Goal: Task Accomplishment & Management: Use online tool/utility

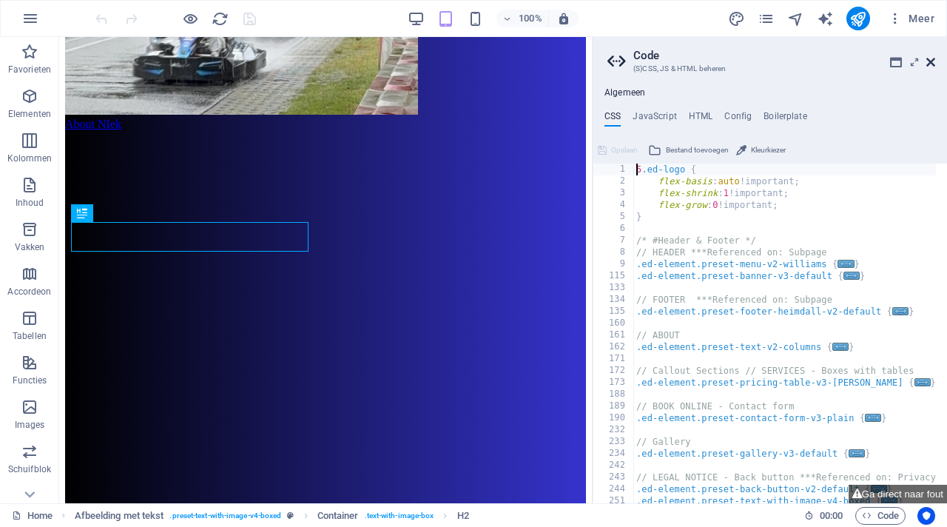
click at [935, 61] on icon at bounding box center [930, 62] width 9 height 12
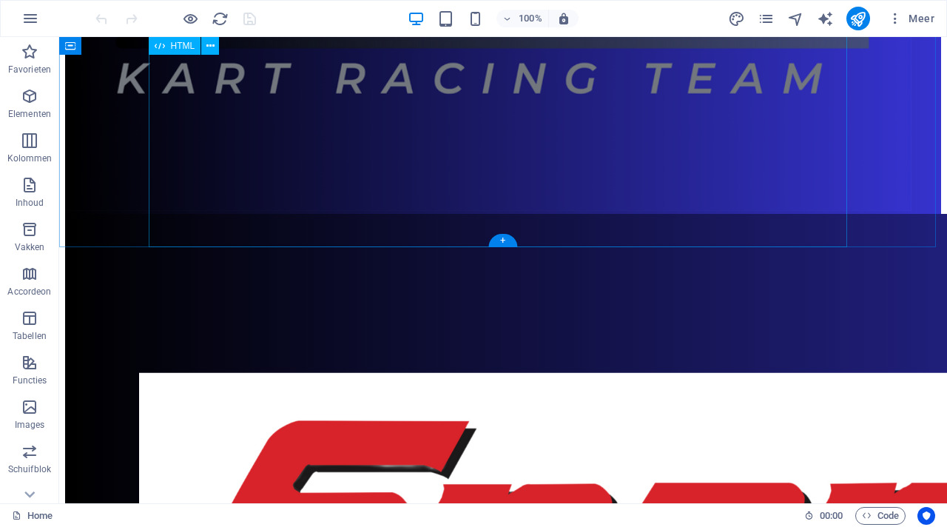
scroll to position [3019, 0]
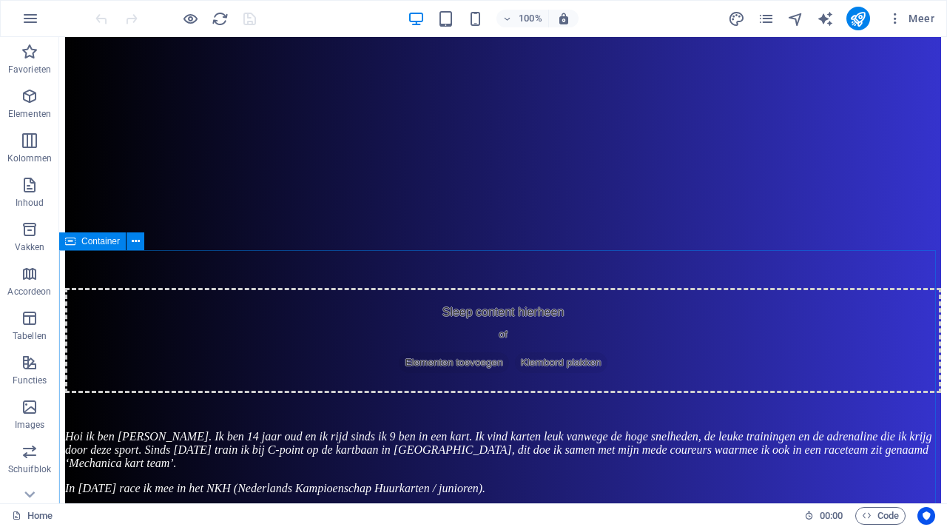
click at [108, 243] on span "Container" at bounding box center [100, 241] width 38 height 9
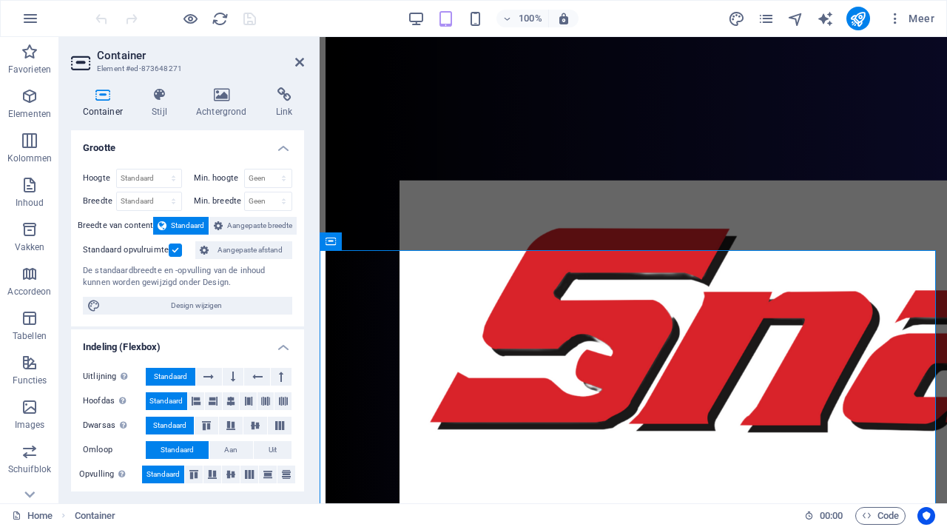
scroll to position [3476, 0]
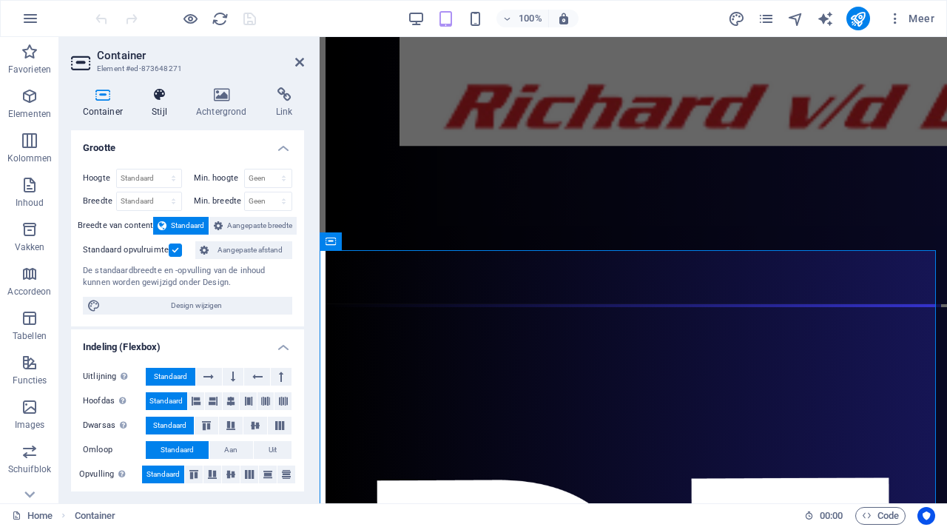
click at [164, 103] on h4 "Stijl" at bounding box center [163, 102] width 44 height 31
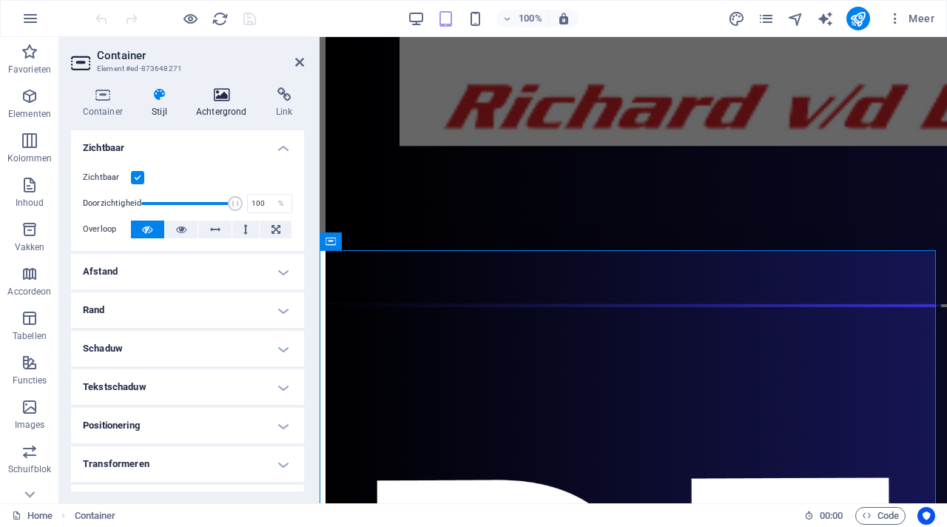
click at [213, 105] on h4 "Achtergrond" at bounding box center [224, 102] width 80 height 31
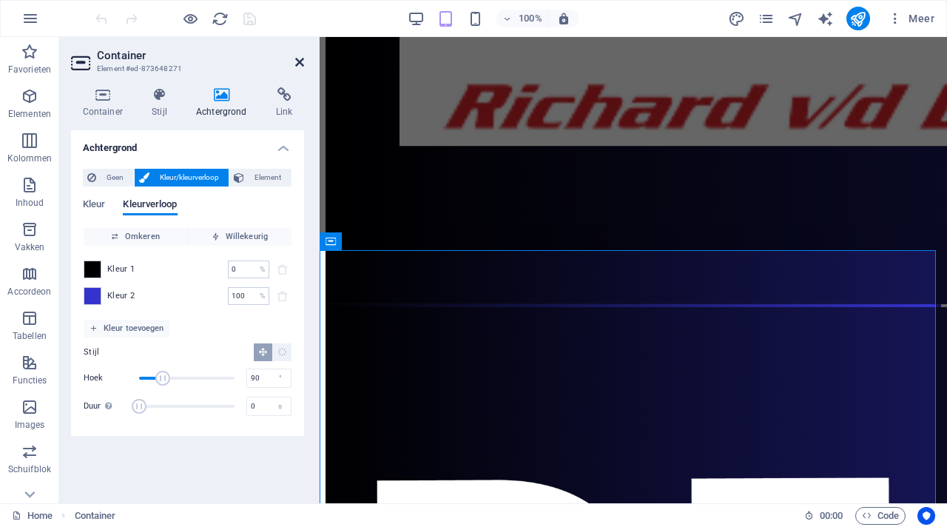
click at [298, 59] on icon at bounding box center [299, 62] width 9 height 12
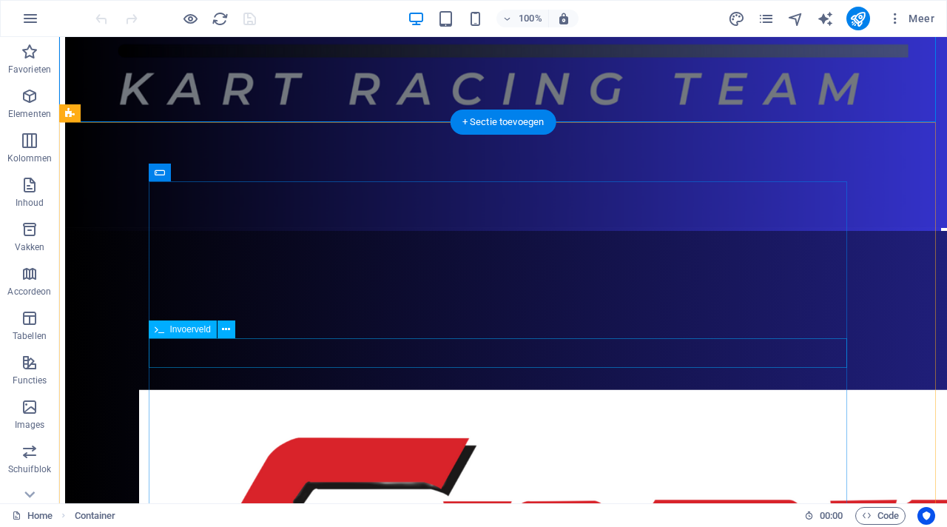
scroll to position [3871, 0]
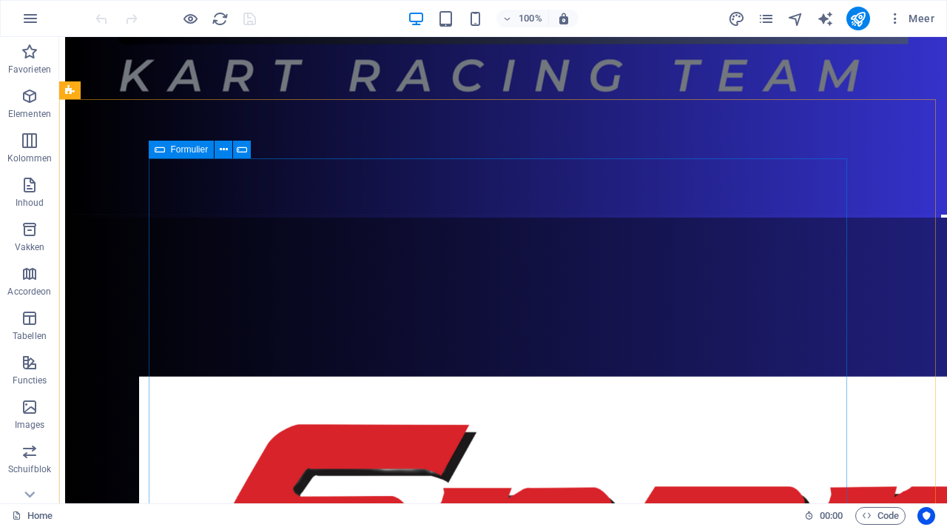
click at [161, 150] on icon at bounding box center [160, 150] width 10 height 18
click at [162, 150] on icon at bounding box center [160, 150] width 10 height 18
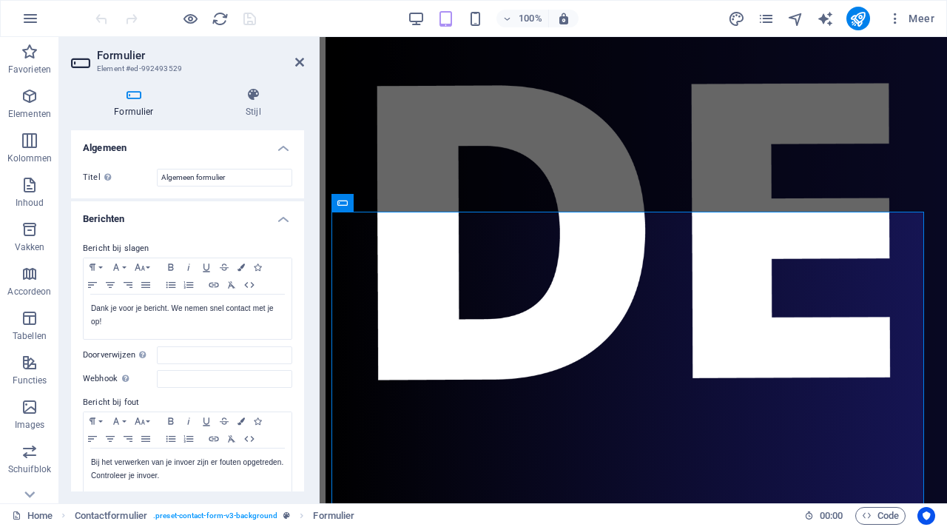
scroll to position [4353, 0]
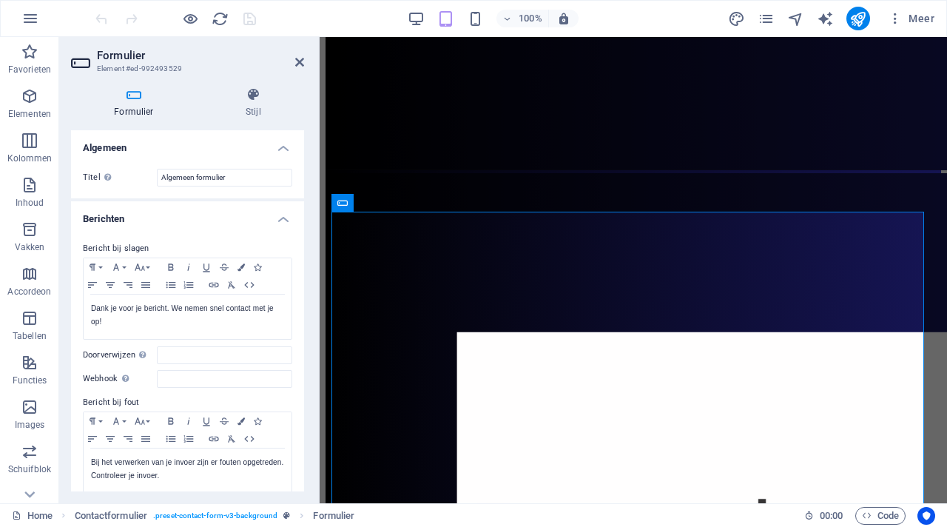
click at [294, 61] on h2 "Formulier" at bounding box center [200, 55] width 207 height 13
click at [304, 61] on aside "Formulier Element #ed-992493529 Formulier Stijl Algemeen Titel Een naam voor he…" at bounding box center [189, 270] width 260 height 466
drag, startPoint x: 301, startPoint y: 60, endPoint x: 242, endPoint y: 22, distance: 70.2
click at [301, 60] on icon at bounding box center [299, 62] width 9 height 12
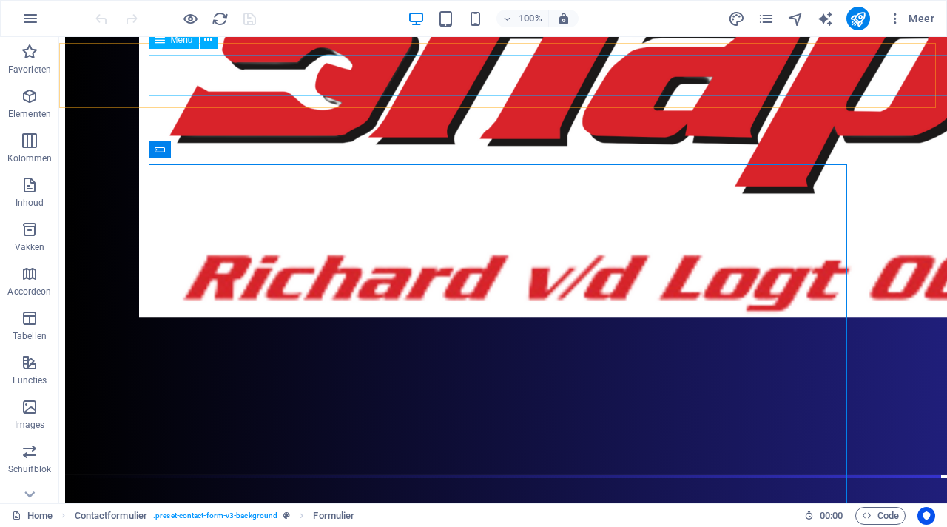
scroll to position [3871, 0]
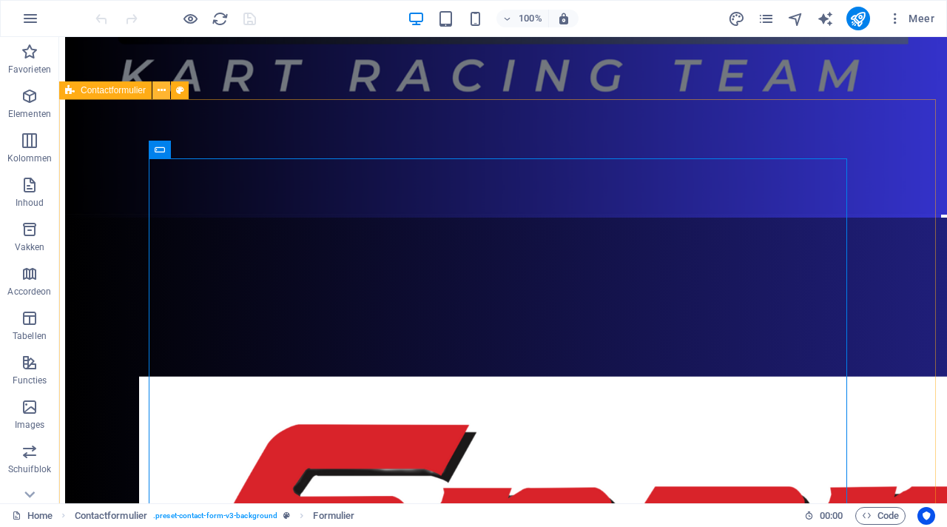
click at [164, 95] on icon at bounding box center [162, 91] width 8 height 16
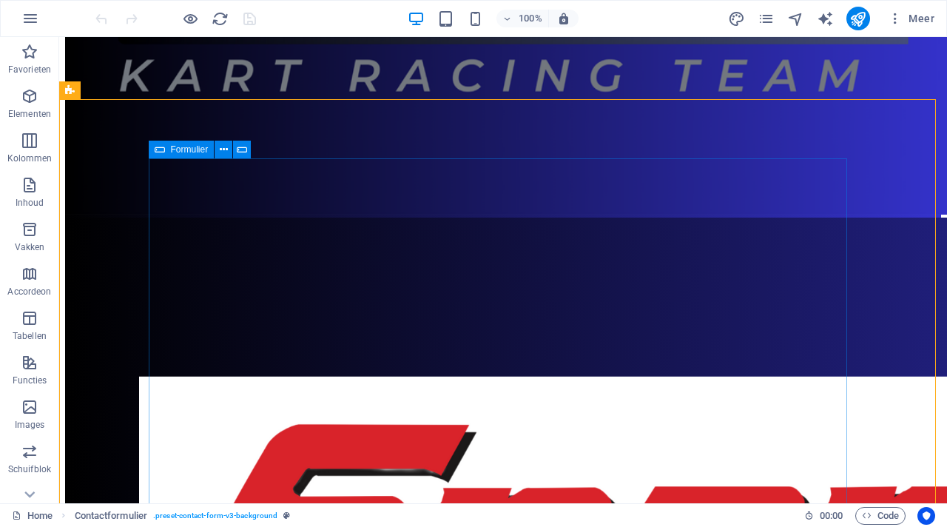
click at [178, 149] on span "Formulier" at bounding box center [190, 149] width 38 height 9
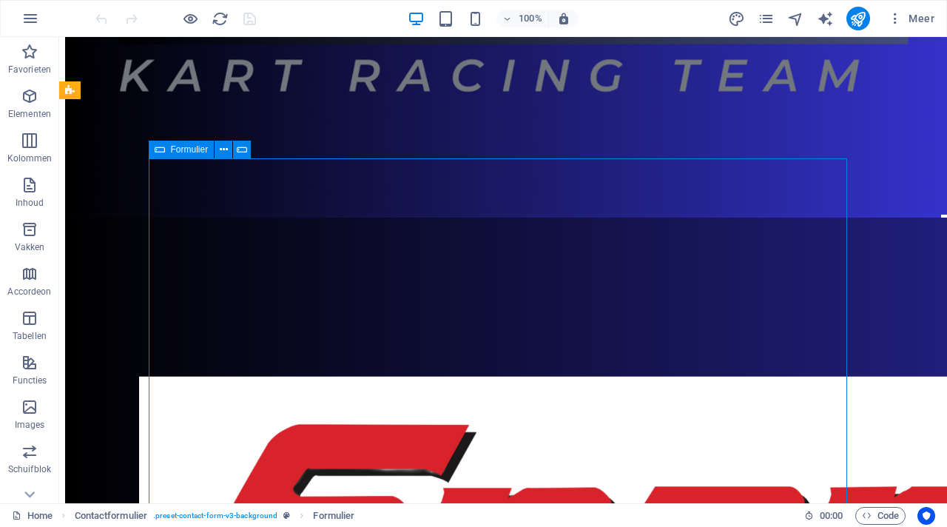
click at [178, 149] on span "Formulier" at bounding box center [190, 149] width 38 height 9
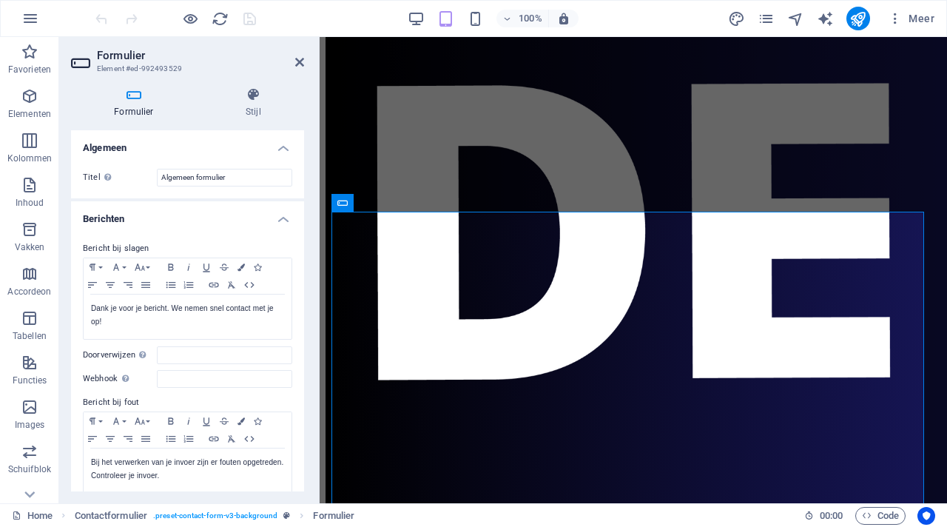
scroll to position [4353, 0]
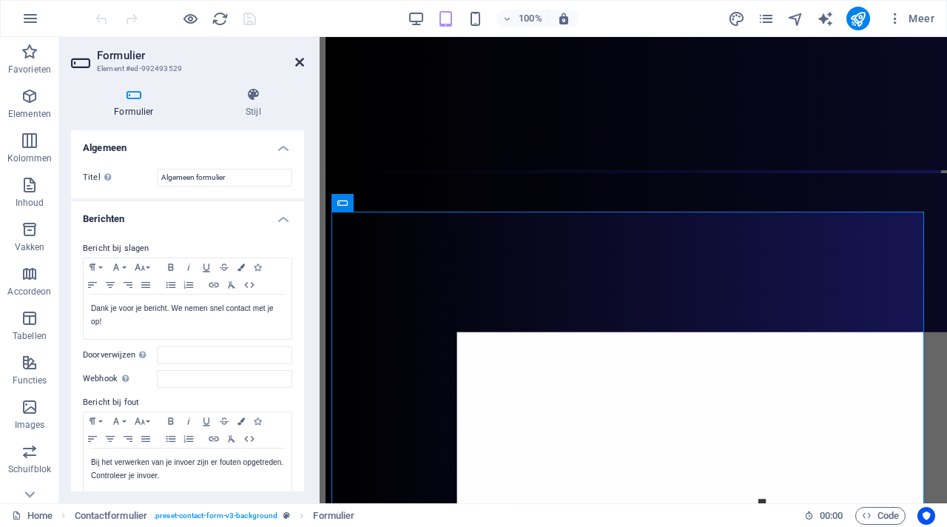
click at [297, 62] on icon at bounding box center [299, 62] width 9 height 12
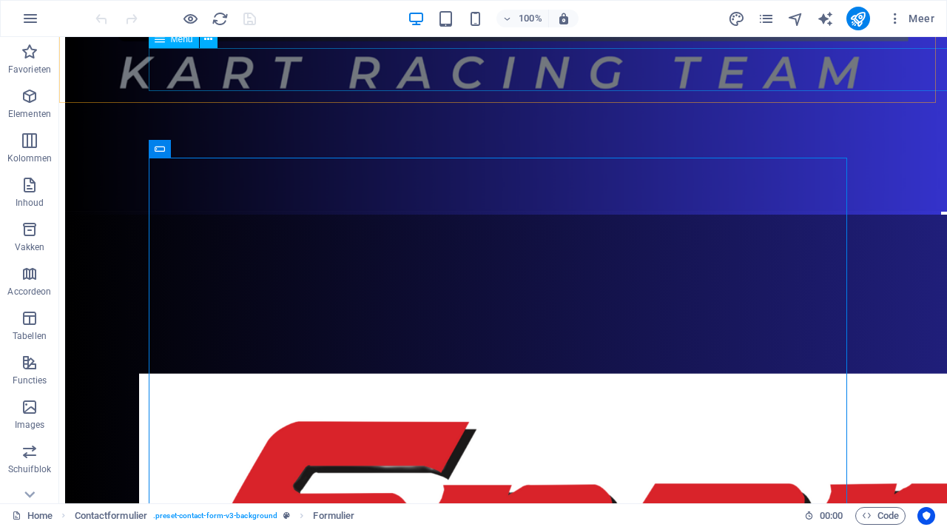
scroll to position [3871, 0]
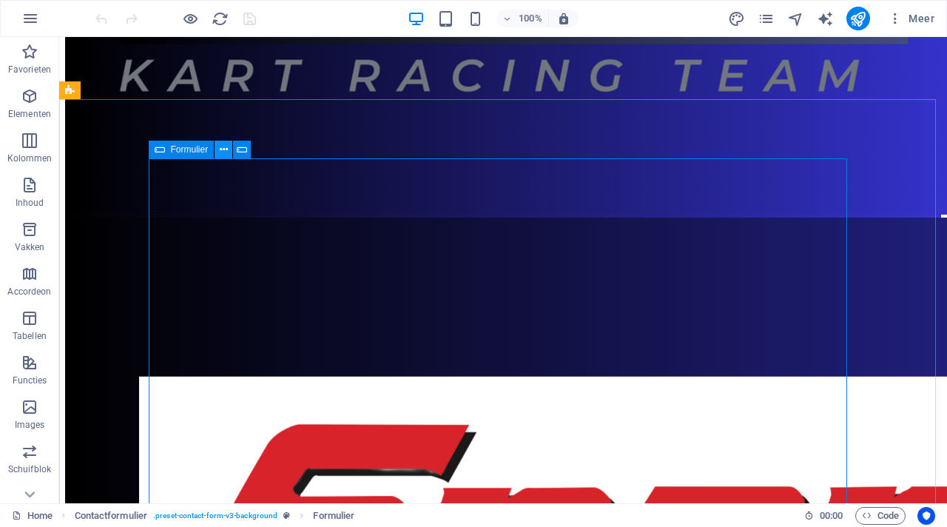
click at [224, 149] on icon at bounding box center [224, 150] width 8 height 16
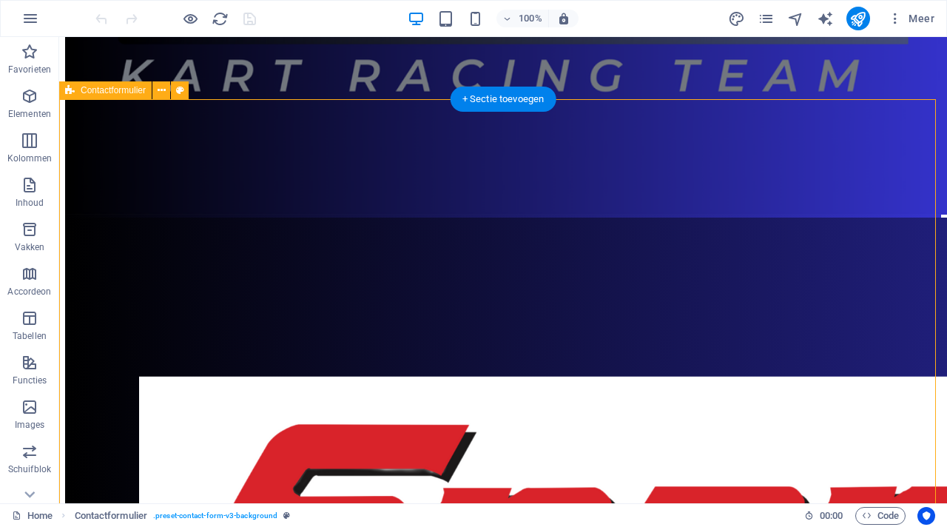
click at [181, 92] on icon at bounding box center [180, 91] width 8 height 16
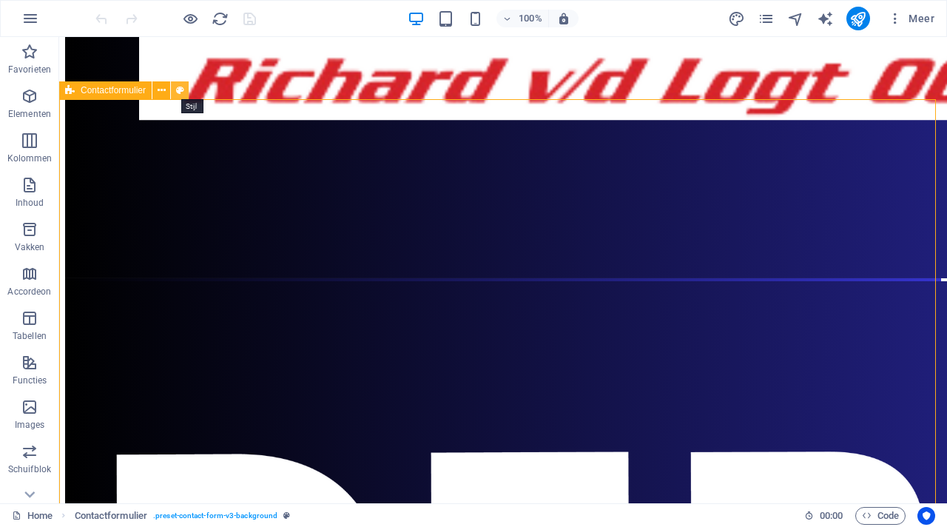
select select "rem"
select select "preset-contact-form-v3-background"
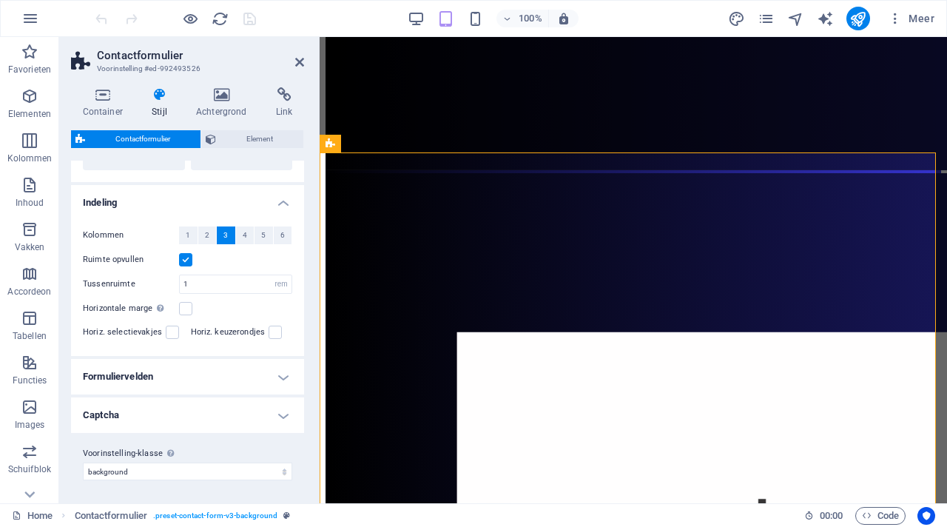
scroll to position [230, 0]
click at [233, 143] on span "Element" at bounding box center [259, 139] width 78 height 18
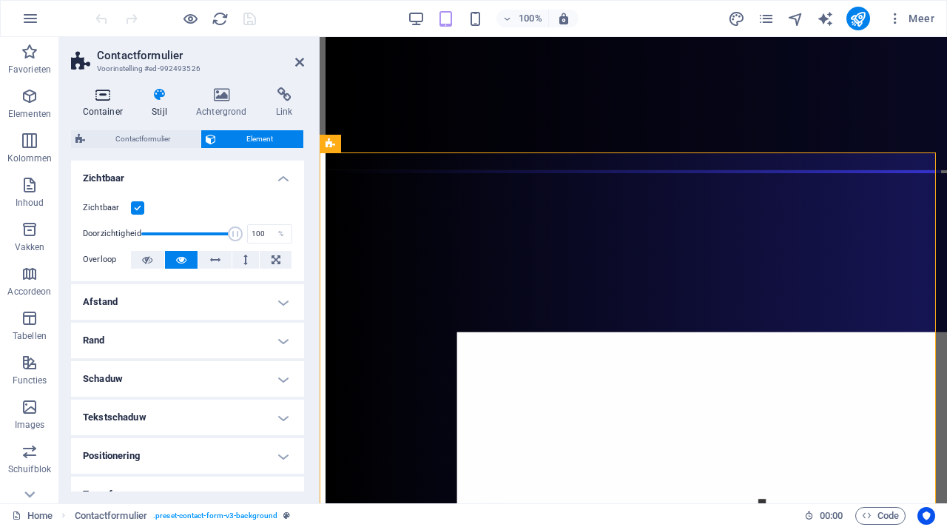
click at [102, 98] on icon at bounding box center [103, 94] width 64 height 15
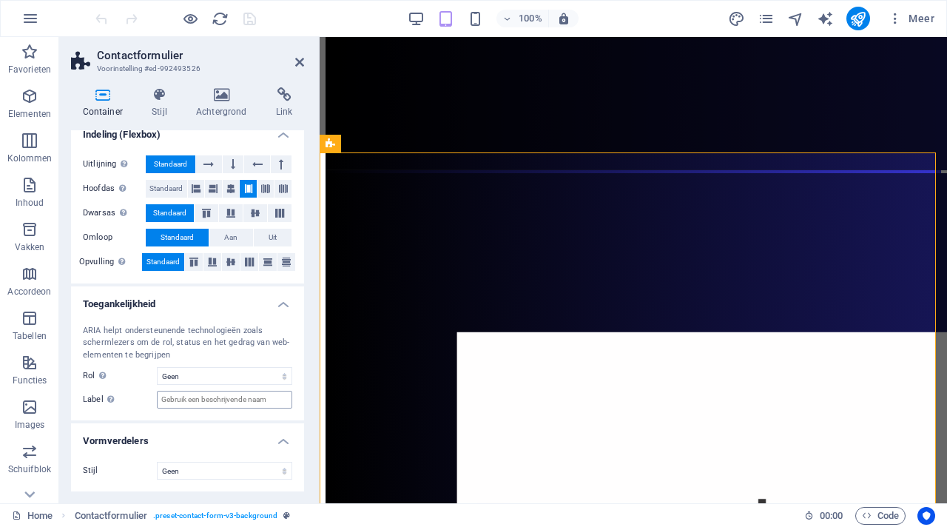
scroll to position [0, 0]
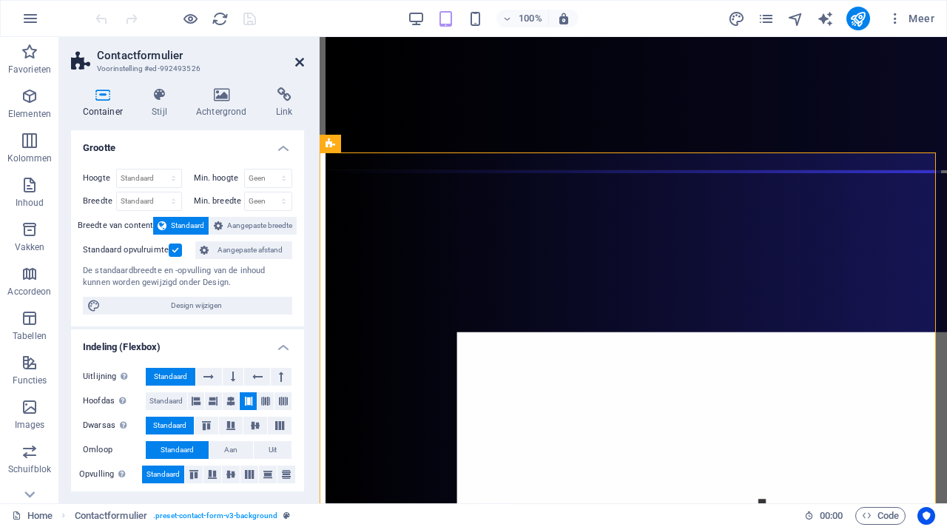
click at [302, 62] on icon at bounding box center [299, 62] width 9 height 12
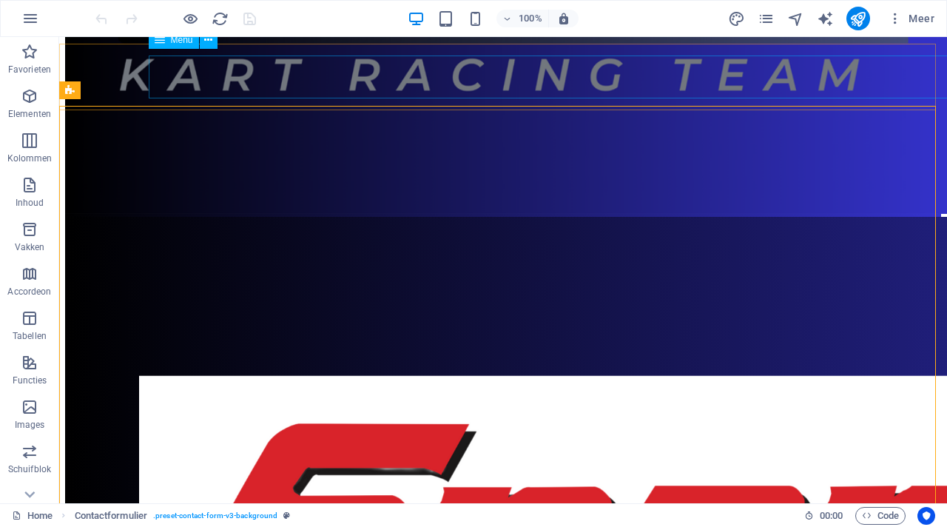
scroll to position [3871, 0]
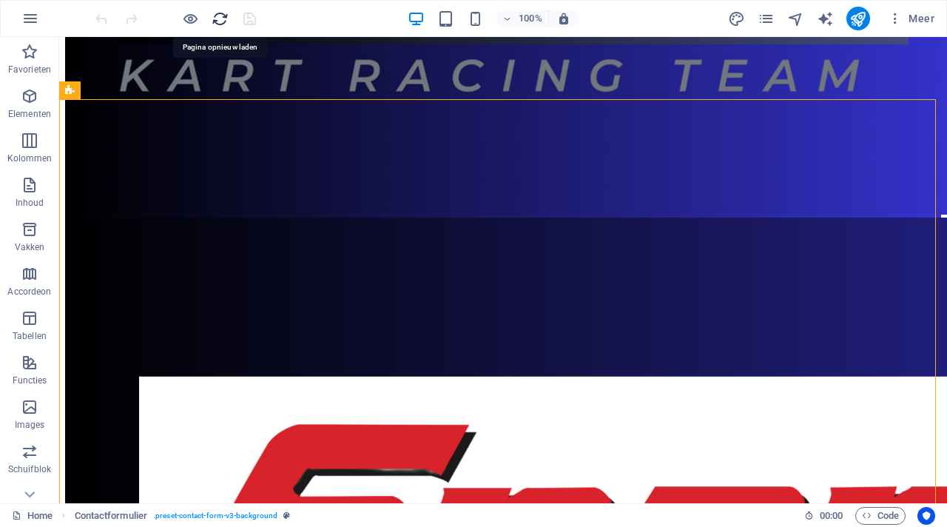
click at [217, 13] on icon "reload" at bounding box center [220, 18] width 17 height 17
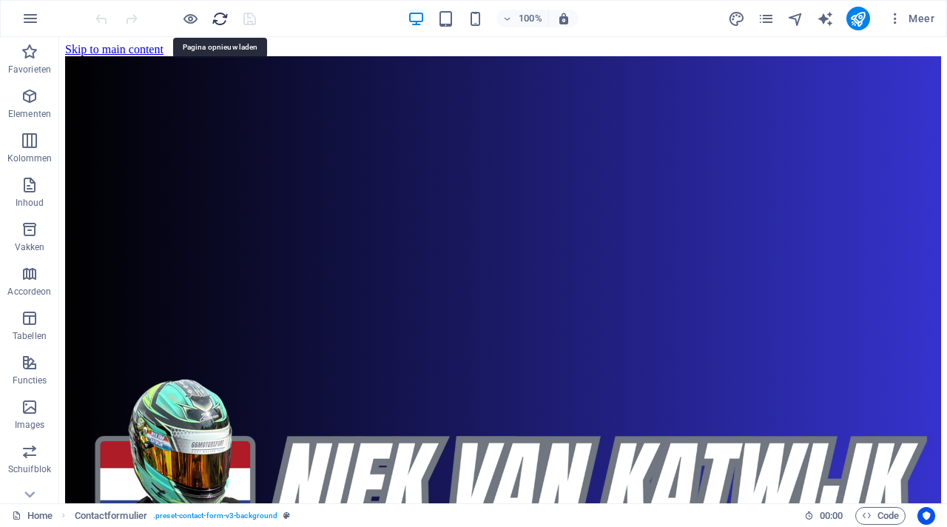
scroll to position [0, 0]
click at [304, 322] on figure at bounding box center [503, 461] width 876 height 278
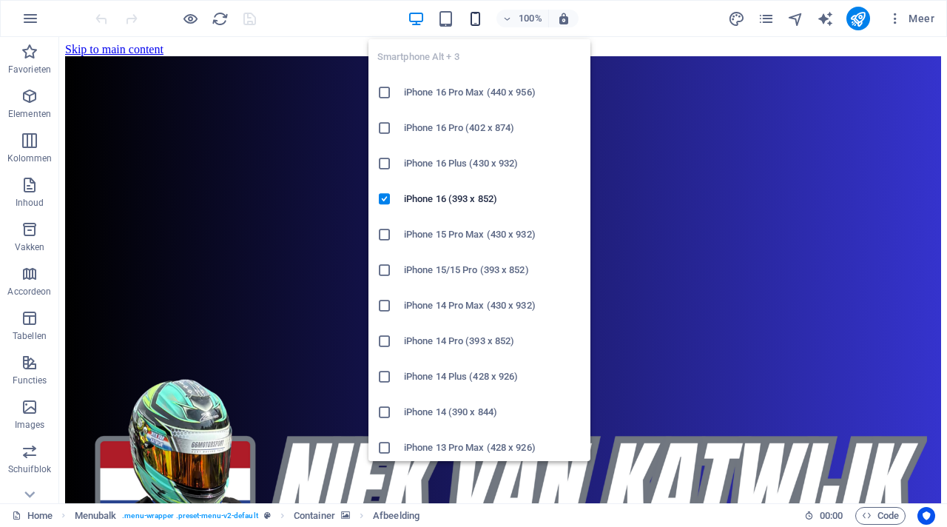
click at [477, 17] on icon "button" at bounding box center [475, 18] width 17 height 17
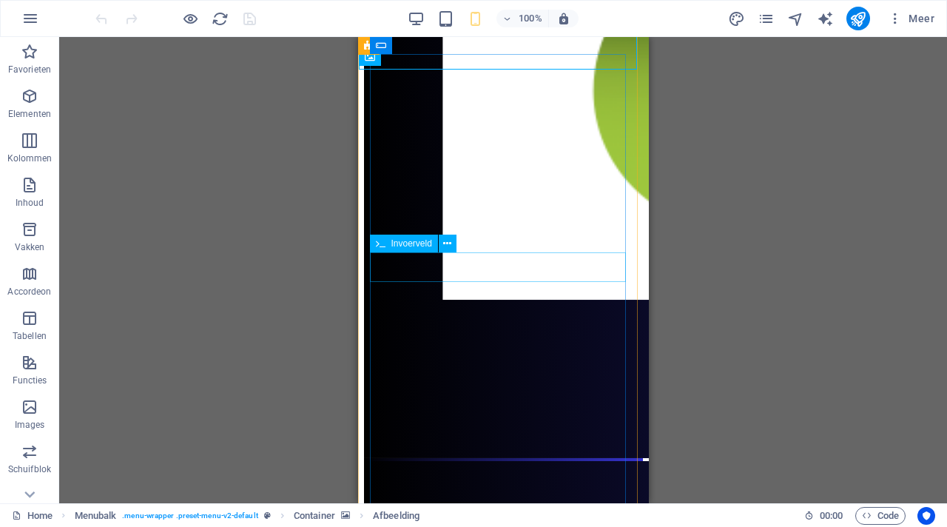
scroll to position [5920, 0]
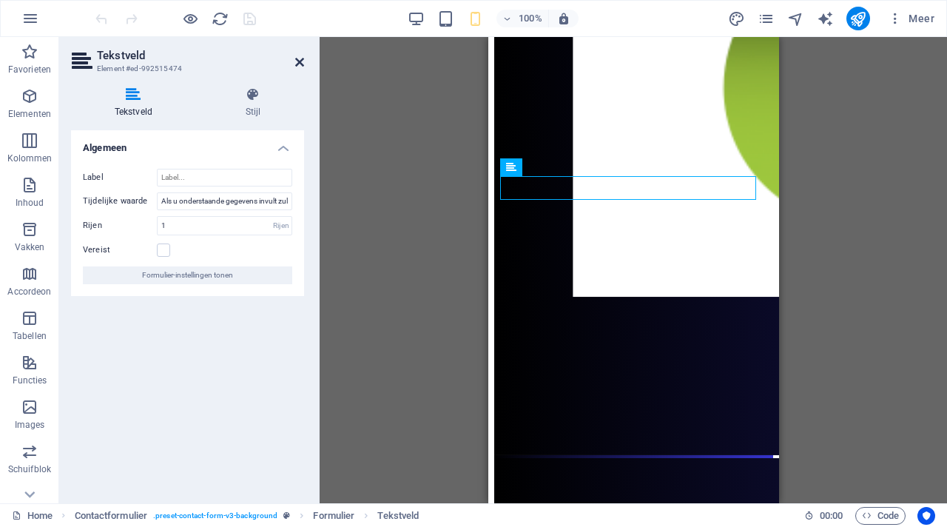
click at [302, 58] on icon at bounding box center [299, 62] width 9 height 12
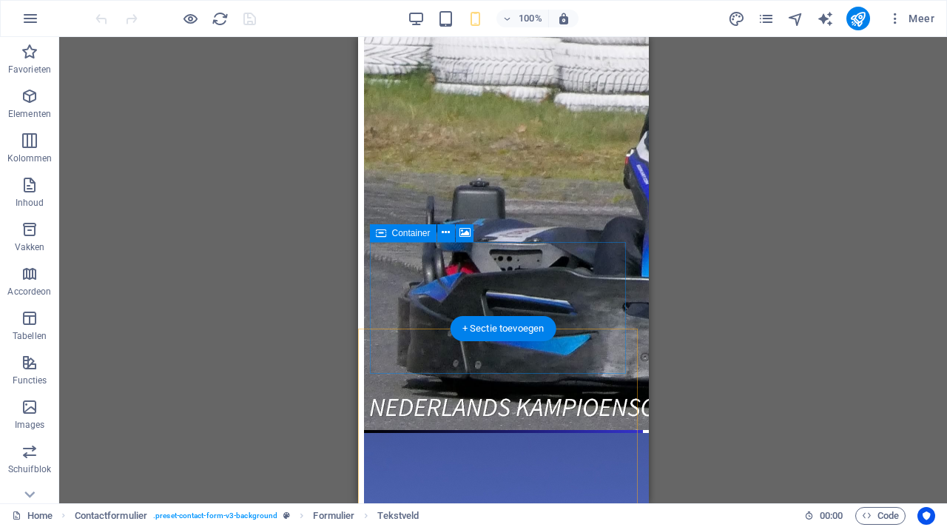
scroll to position [0, 0]
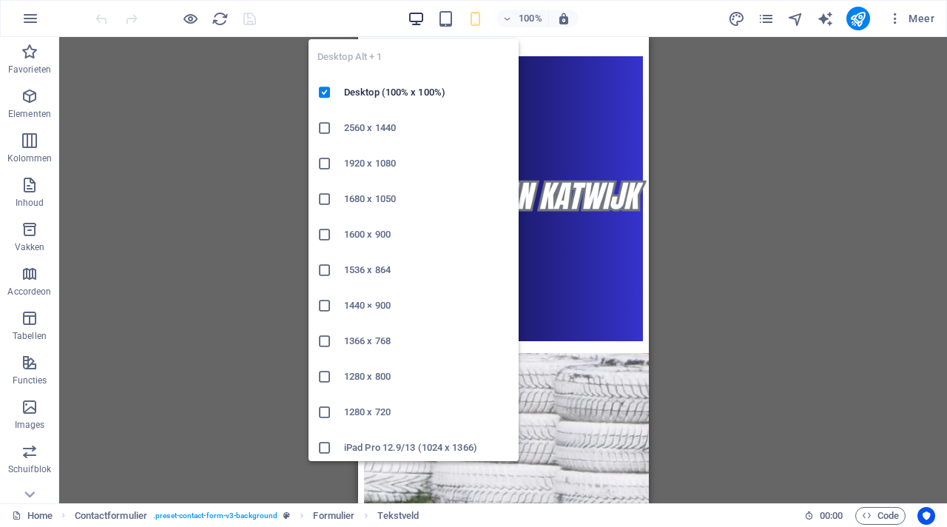
click at [421, 19] on icon "button" at bounding box center [416, 18] width 17 height 17
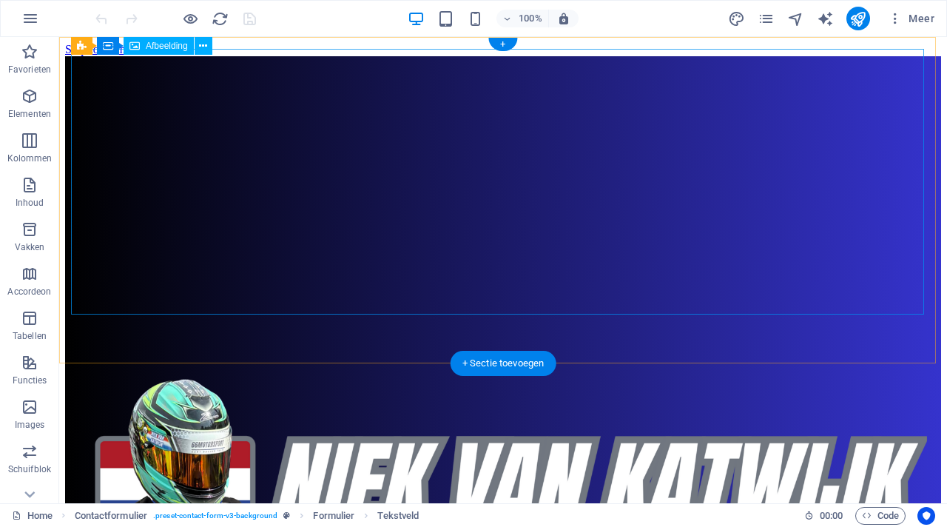
click at [840, 322] on figure at bounding box center [503, 461] width 876 height 278
click at [181, 322] on figure at bounding box center [503, 461] width 876 height 278
click at [263, 322] on figure at bounding box center [503, 461] width 876 height 278
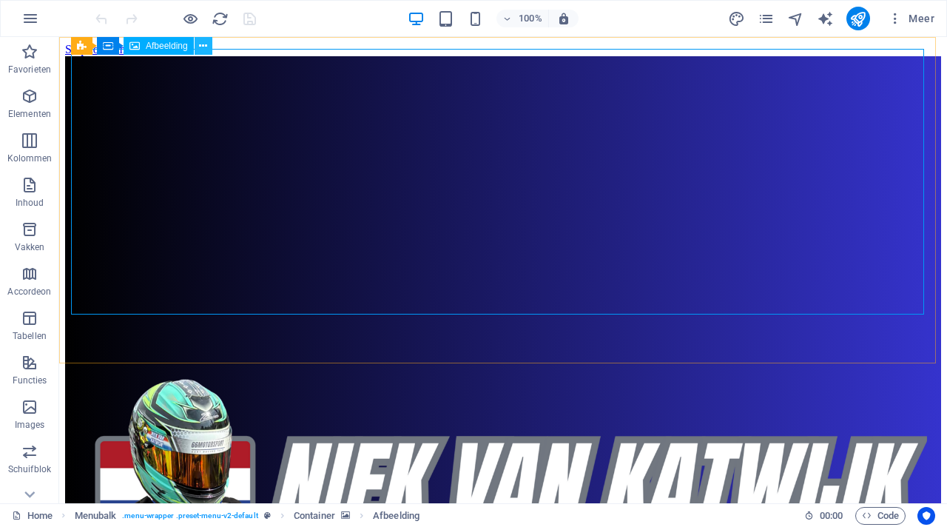
click at [204, 50] on icon at bounding box center [203, 46] width 8 height 16
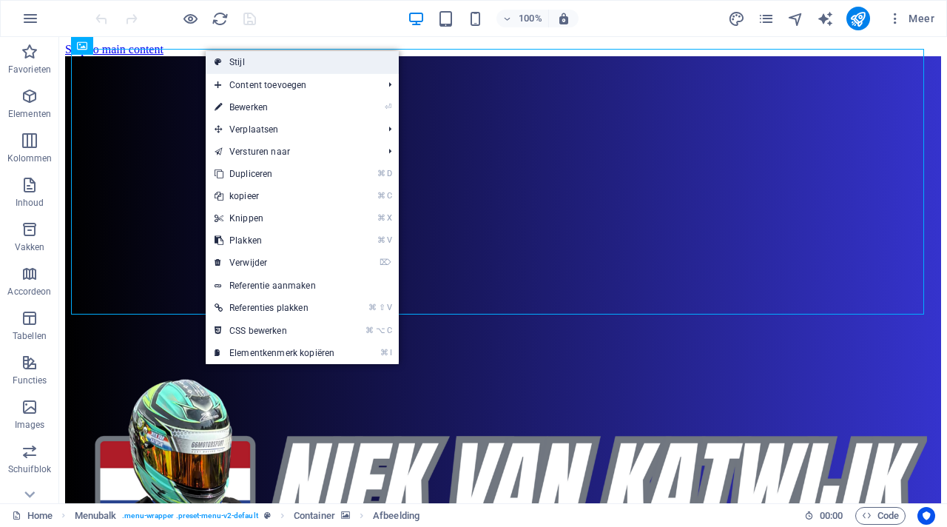
click at [232, 61] on link "Stijl" at bounding box center [302, 62] width 193 height 22
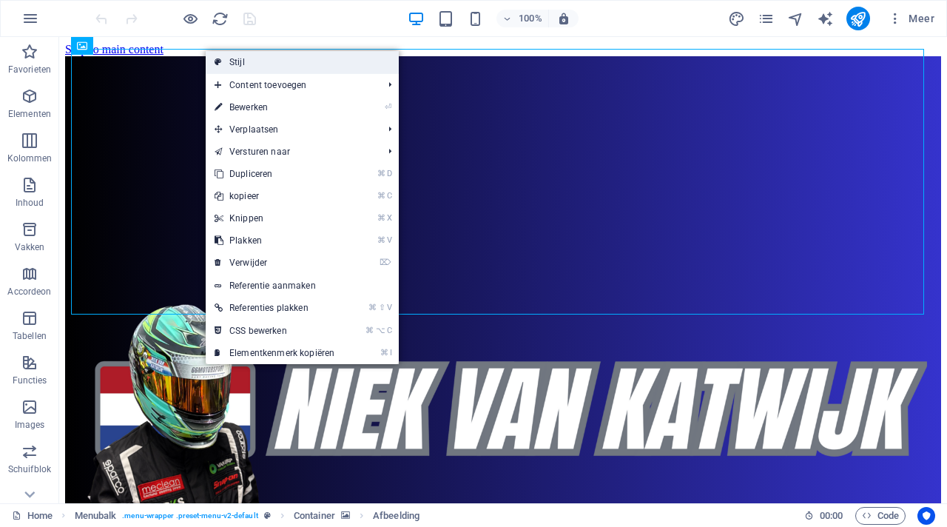
select select "px"
select select "rem"
select select "preset-menu-v2-default"
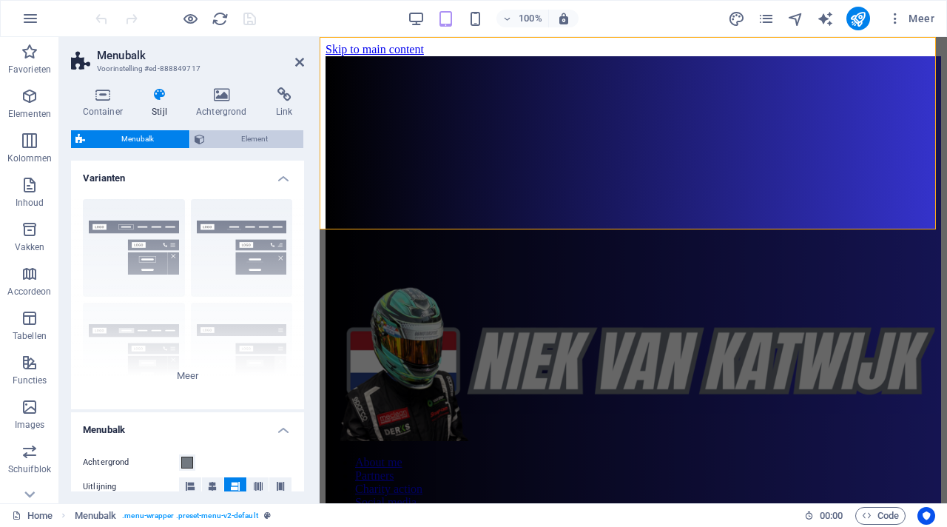
click at [238, 139] on span "Element" at bounding box center [254, 139] width 90 height 18
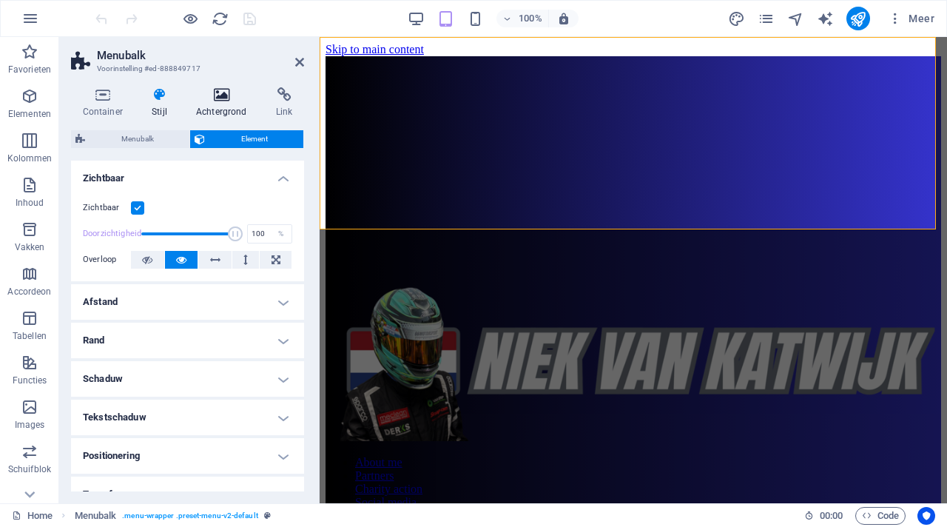
click at [228, 110] on h4 "Achtergrond" at bounding box center [224, 102] width 80 height 31
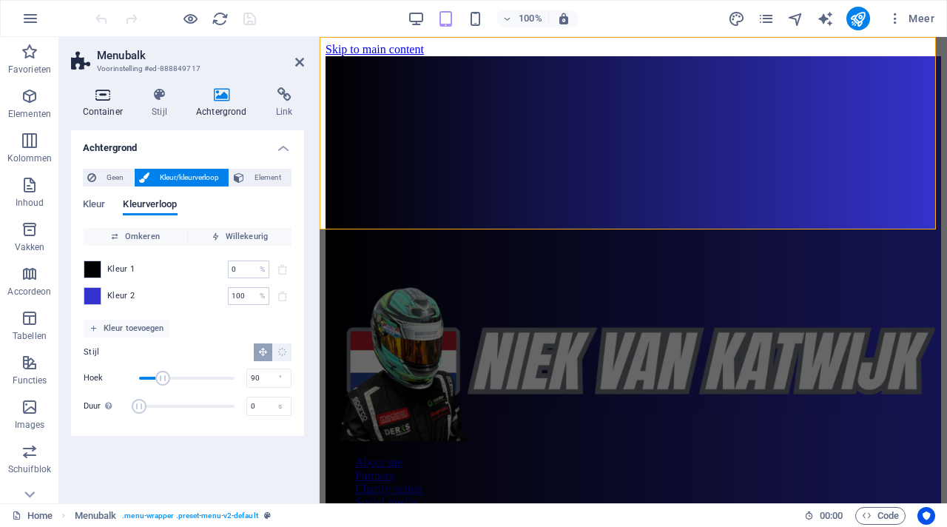
click at [88, 104] on h4 "Container" at bounding box center [106, 102] width 70 height 31
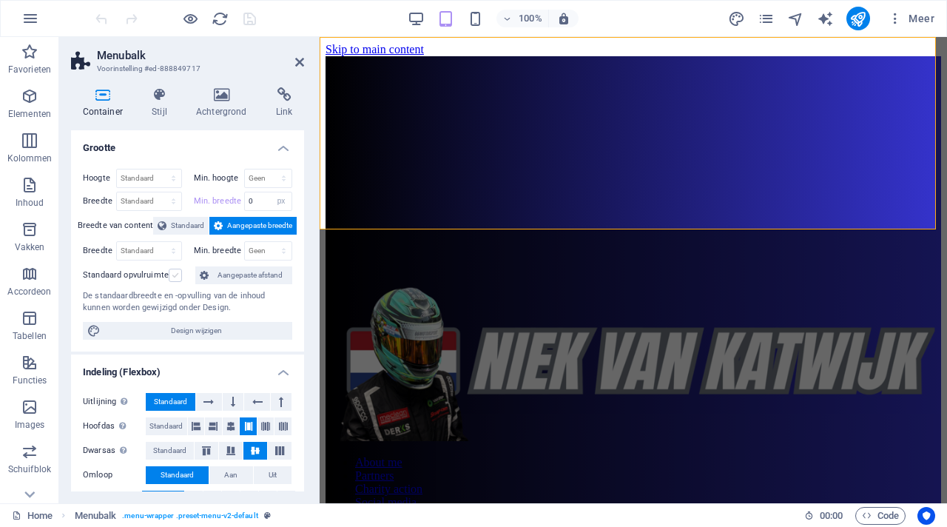
click at [177, 277] on label at bounding box center [175, 275] width 13 height 13
click at [0, 0] on input "Standaard opvulruimte" at bounding box center [0, 0] width 0 height 0
click at [247, 17] on icon "save" at bounding box center [249, 18] width 17 height 17
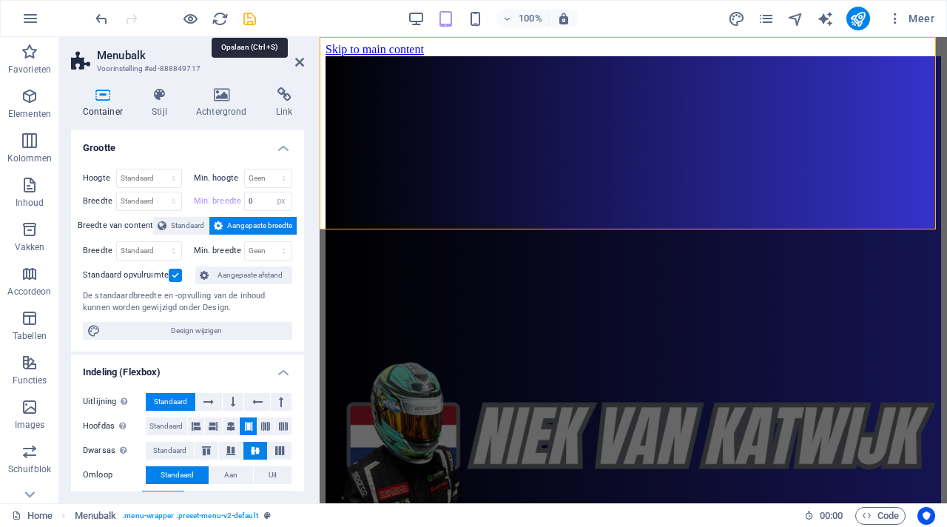
checkbox input "false"
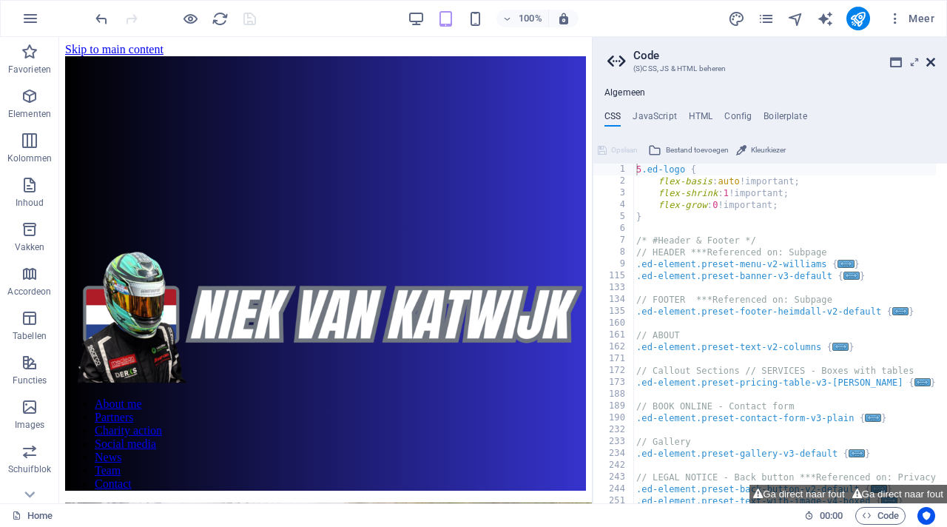
click at [934, 58] on icon at bounding box center [930, 62] width 9 height 12
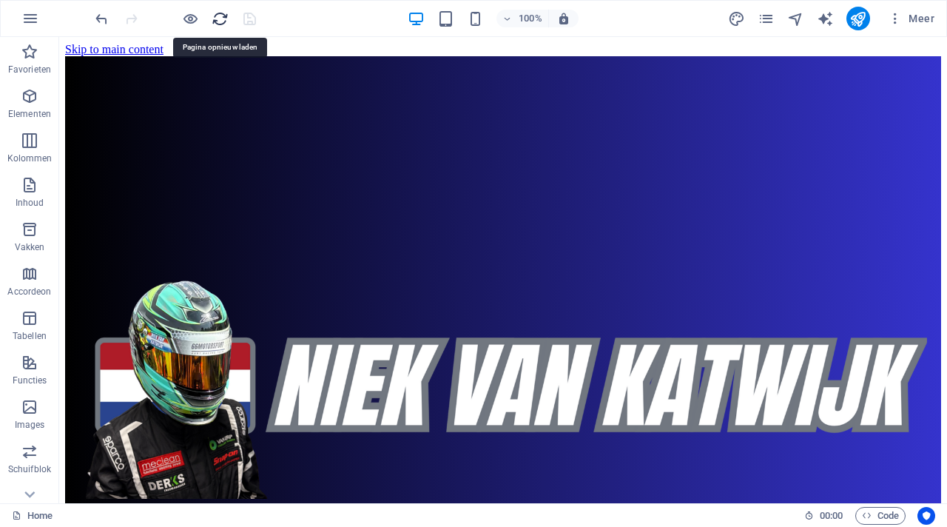
click at [218, 20] on icon "reload" at bounding box center [220, 18] width 17 height 17
